Goal: Feedback & Contribution: Leave review/rating

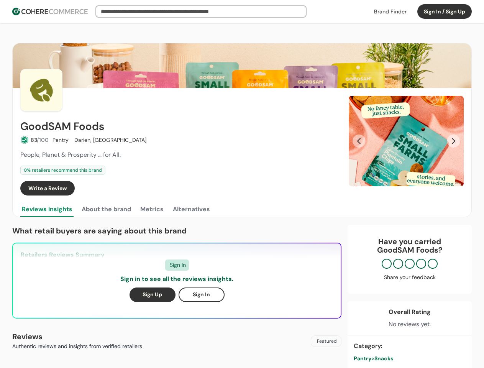
click at [242, 184] on div "Write a Review" at bounding box center [179, 188] width 319 height 15
click at [444, 11] on button "Sign In / Sign Up" at bounding box center [444, 11] width 54 height 15
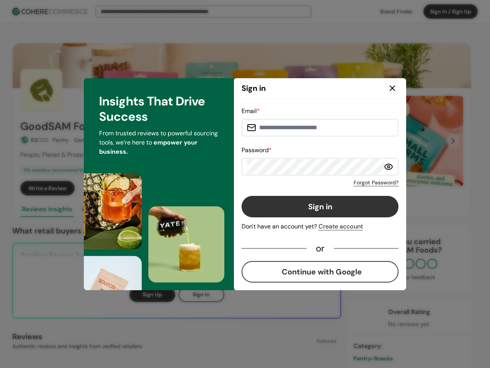
click at [316, 188] on div "Email * Password * Forgot Password? Sign in Don't have an account yet? Create a…" at bounding box center [320, 195] width 157 height 176
click at [333, 188] on div "Email * Password * Forgot Password? Sign in Don't have an account yet? Create a…" at bounding box center [320, 195] width 157 height 176
click at [406, 141] on div "Email * Password * Forgot Password? Sign in Don't have an account yet? Create a…" at bounding box center [320, 194] width 172 height 191
click at [359, 141] on div "Email * Password * Forgot Password? Sign in Don't have an account yet? Create a…" at bounding box center [320, 195] width 157 height 176
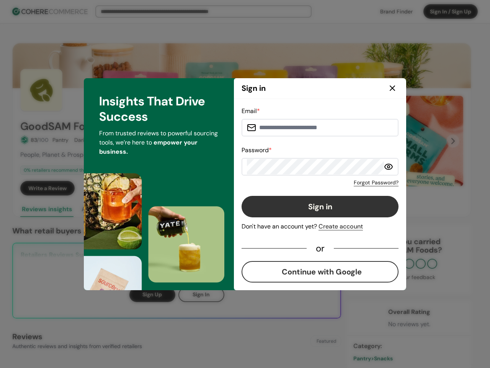
click at [106, 209] on div "Insights That Drive Success From trusted reviews to powerful sourcing tools, we…" at bounding box center [159, 184] width 150 height 212
